Goal: Task Accomplishment & Management: Use online tool/utility

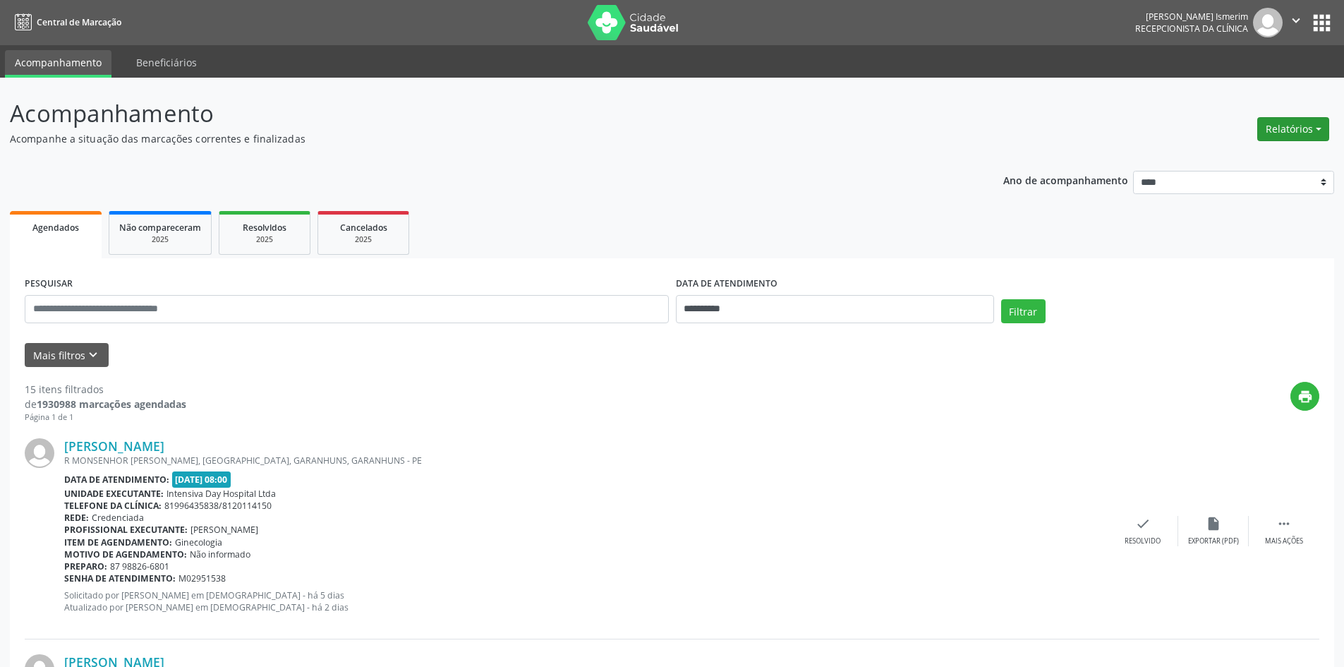
click at [1299, 128] on button "Relatórios" at bounding box center [1293, 129] width 72 height 24
click at [1258, 153] on link "Agendamentos" at bounding box center [1254, 160] width 152 height 20
select select "*"
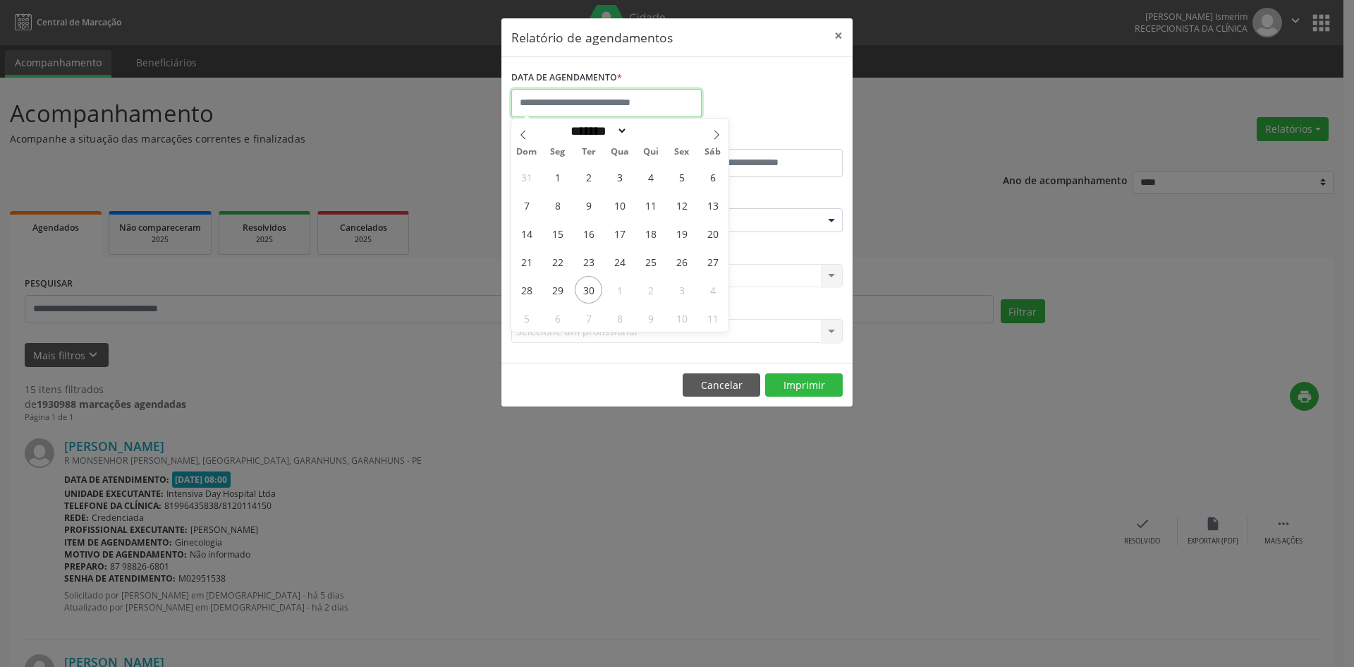
click at [617, 107] on input "text" at bounding box center [606, 103] width 190 height 28
click at [616, 295] on span "1" at bounding box center [620, 290] width 28 height 28
type input "**********"
click at [616, 295] on span "1" at bounding box center [620, 290] width 28 height 28
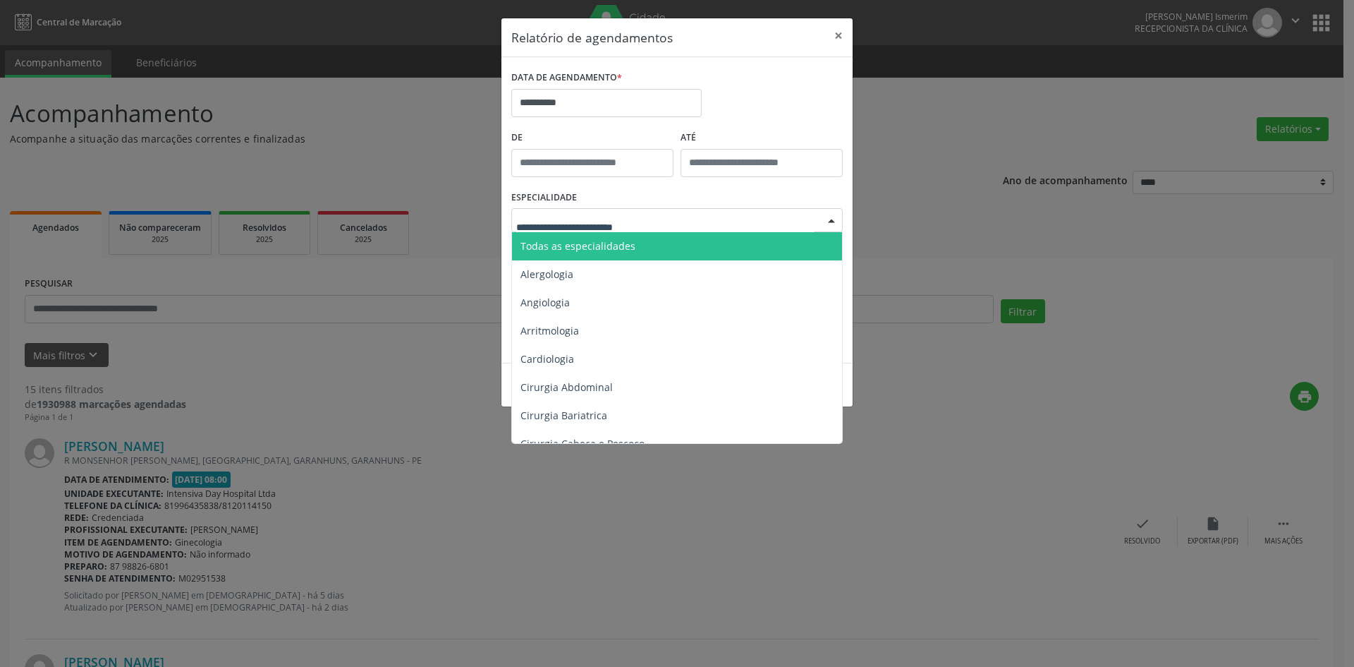
click at [790, 219] on div at bounding box center [677, 220] width 332 height 24
click at [676, 240] on span "Todas as especialidades" at bounding box center [678, 246] width 332 height 28
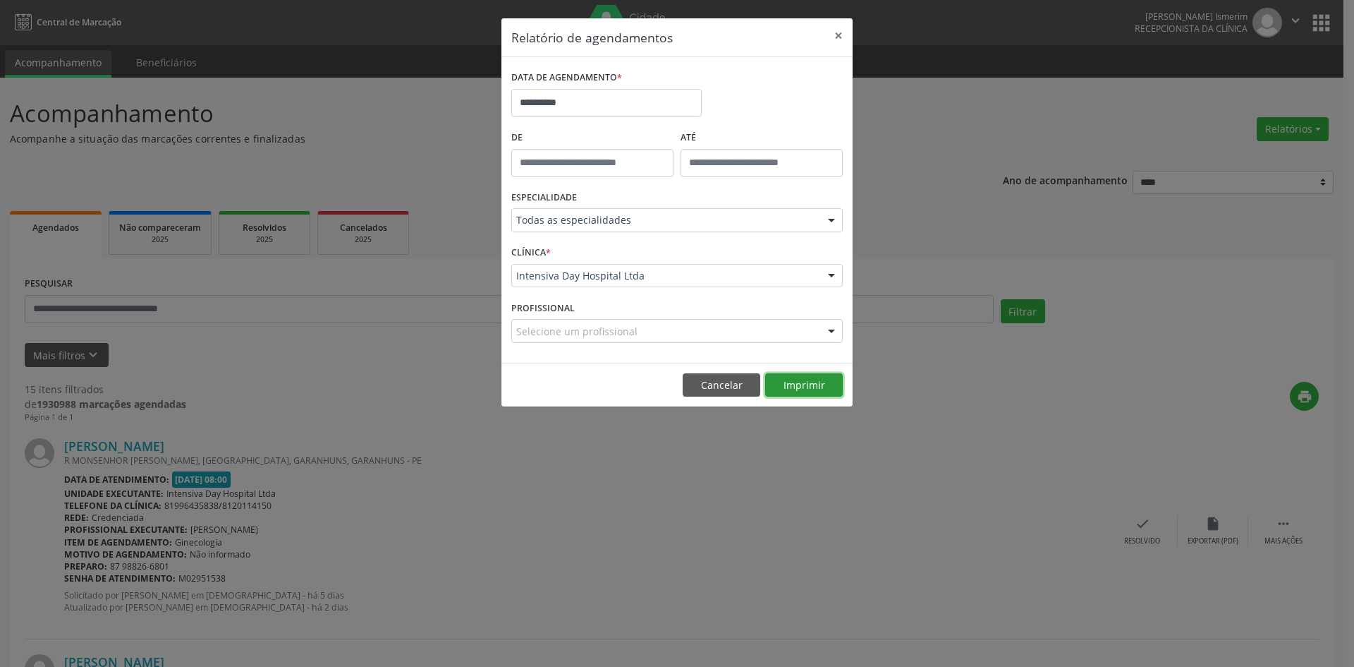
click at [803, 378] on button "Imprimir" at bounding box center [804, 385] width 78 height 24
click at [839, 35] on button "×" at bounding box center [839, 35] width 28 height 35
